Goal: Task Accomplishment & Management: Use online tool/utility

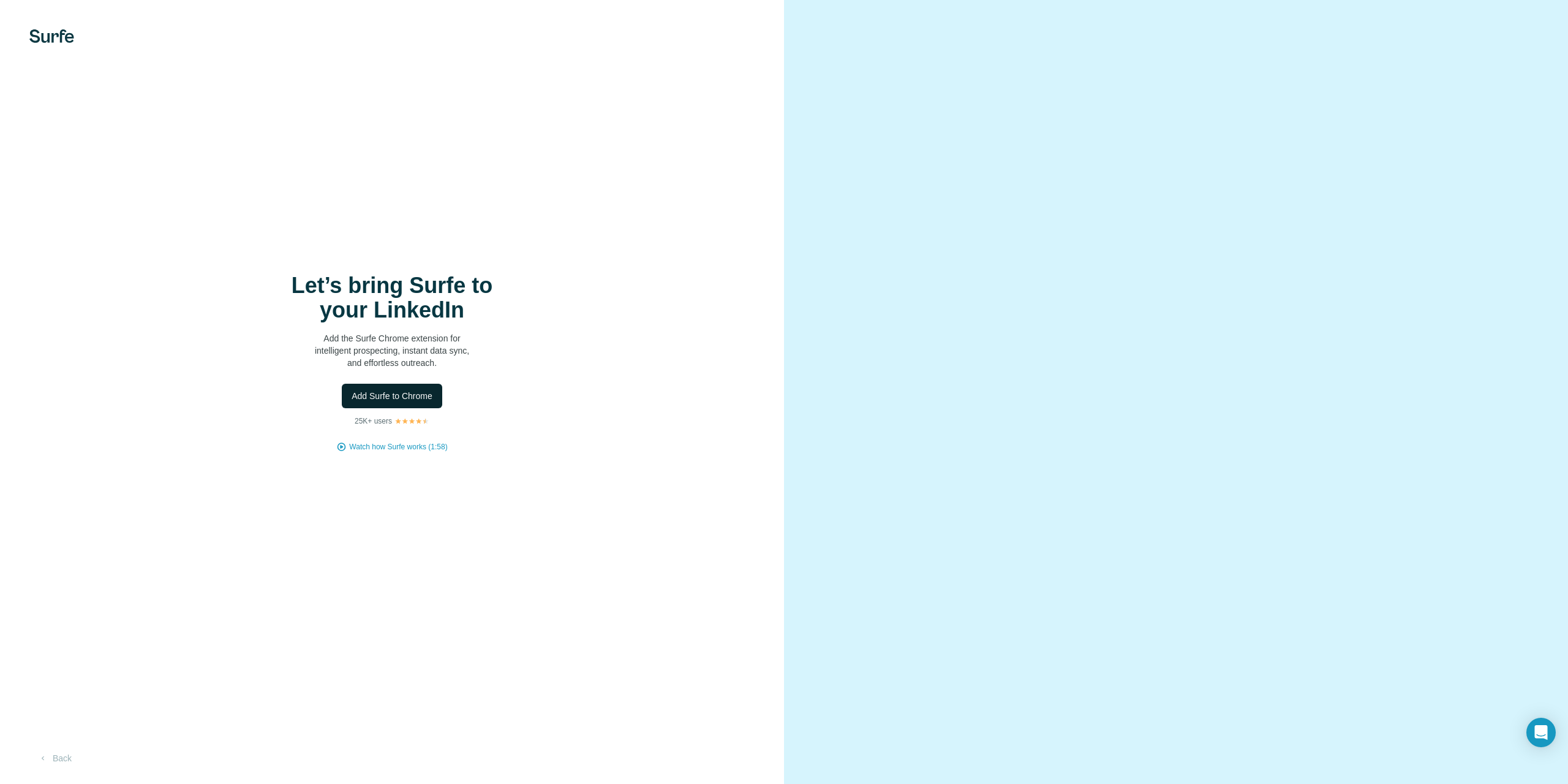
click at [422, 401] on span "Add Surfe to Chrome" at bounding box center [392, 395] width 81 height 12
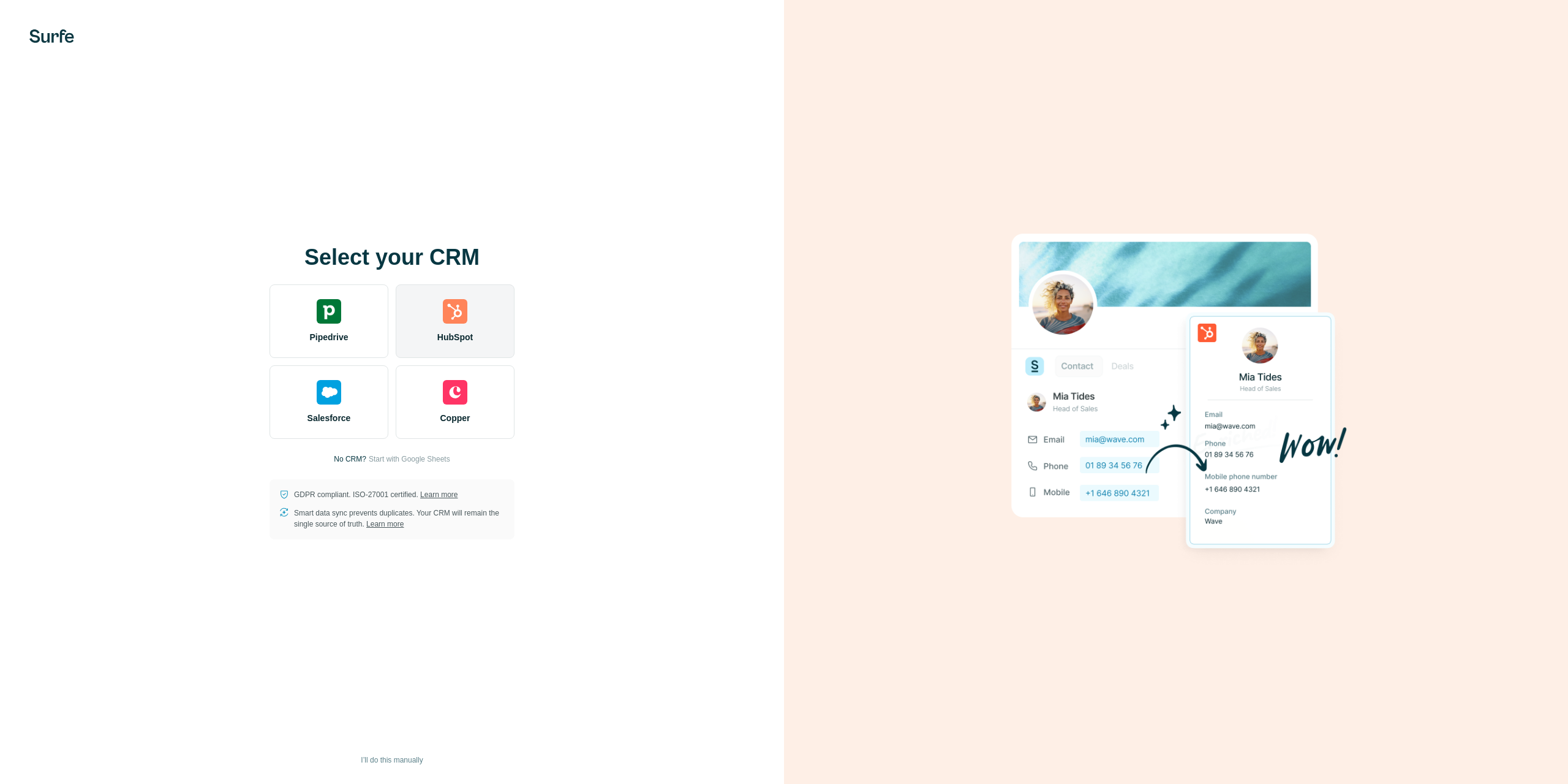
click at [457, 313] on img at bounding box center [455, 311] width 25 height 25
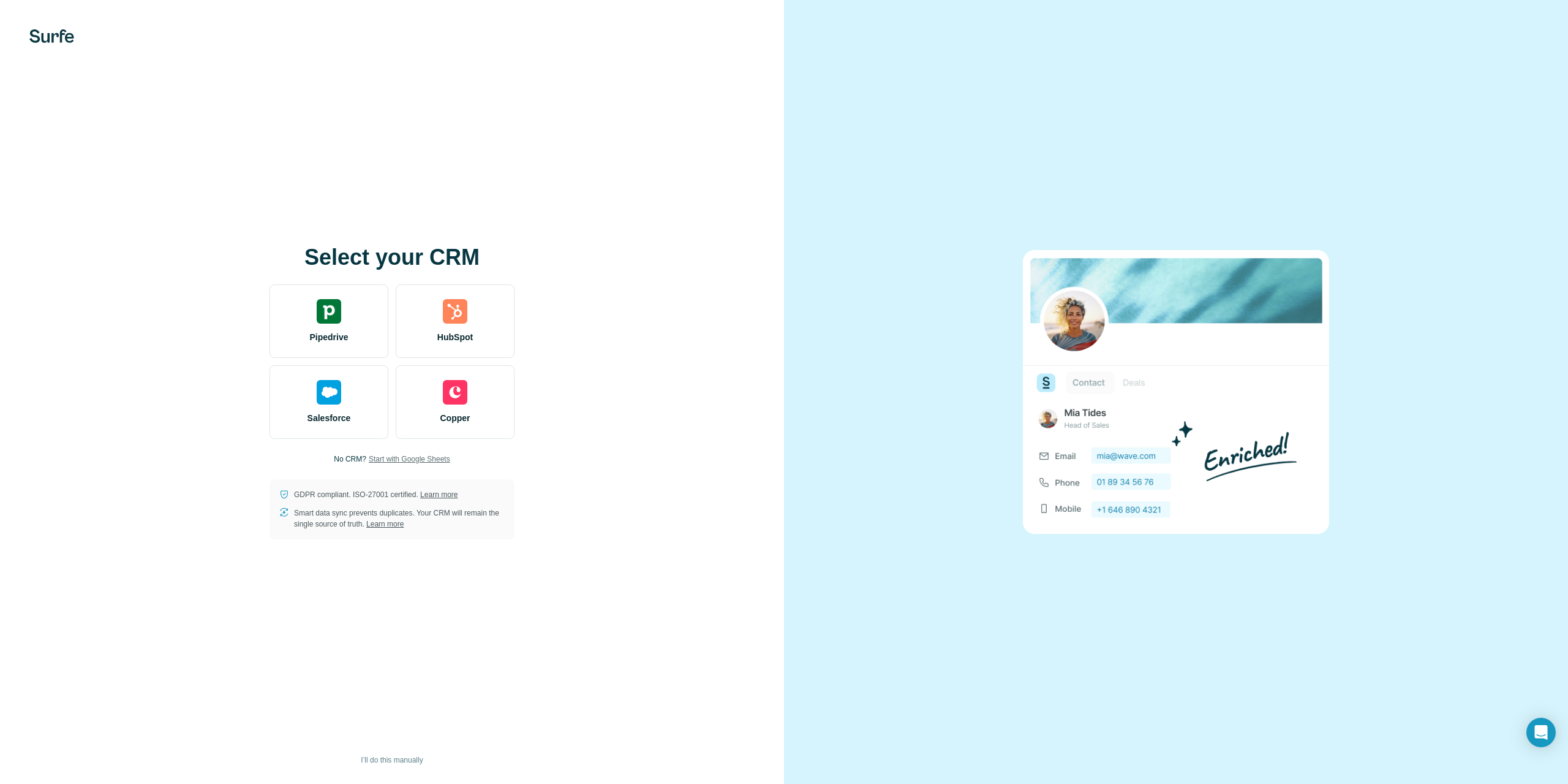
click at [400, 464] on span "Start with Google Sheets" at bounding box center [409, 458] width 82 height 11
